Goal: Feedback & Contribution: Submit feedback/report problem

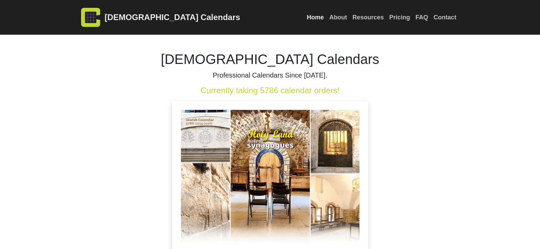
click at [447, 17] on link "Contact" at bounding box center [445, 17] width 28 height 15
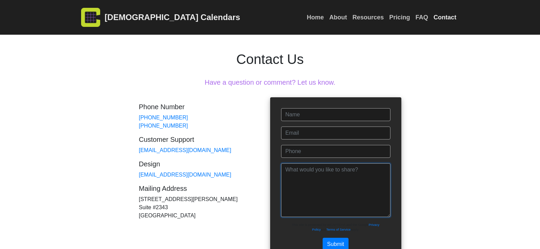
paste textarea "Wikipedia is considered to be the World’s most significant tool for reference m…"
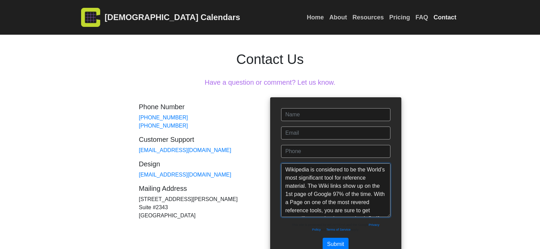
drag, startPoint x: 363, startPoint y: 180, endPoint x: 328, endPoint y: 142, distance: 51.3
click at [348, 164] on textarea "Wikipedia is considered to be the World’s most significant tool for reference m…" at bounding box center [335, 190] width 109 height 54
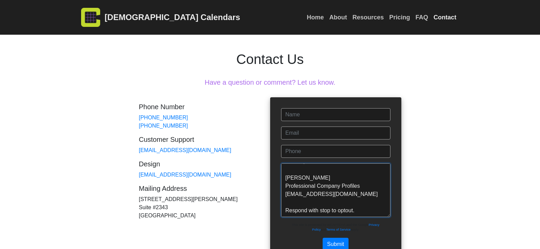
type textarea "Wikipedia is considered to be the World’s most significant tool for reference m…"
click at [328, 142] on form "Name Email Phone Message Wikipedia is considered to be the World’s most signifi…" at bounding box center [335, 179] width 109 height 143
click at [323, 157] on input "num" at bounding box center [335, 151] width 109 height 13
type input "[PHONE_NUMBER]"
type input "[PERSON_NAME]"
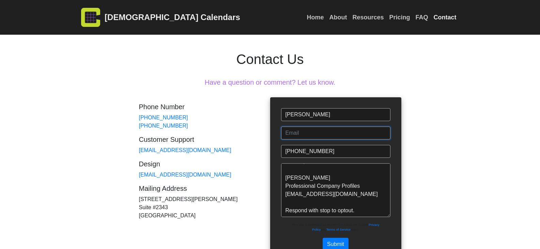
type input "[EMAIL_ADDRESS][DOMAIN_NAME]"
click at [337, 239] on button "Submit" at bounding box center [335, 244] width 26 height 13
click at [338, 240] on button "Submit" at bounding box center [335, 244] width 26 height 13
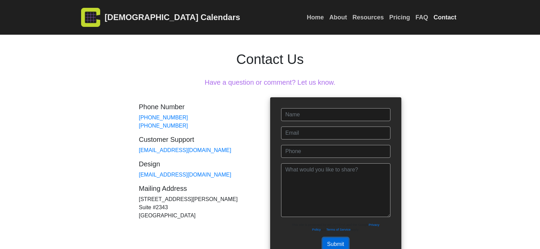
scroll to position [0, 0]
